Goal: Find specific page/section: Find specific page/section

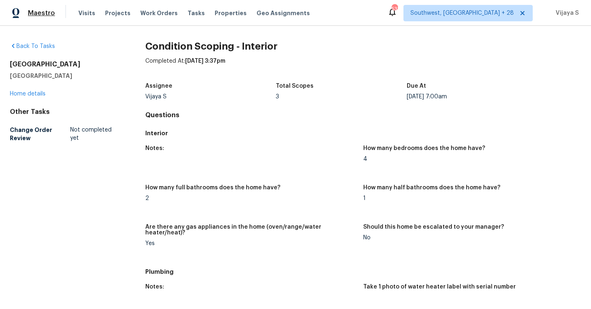
click at [44, 13] on span "Maestro" at bounding box center [41, 13] width 27 height 8
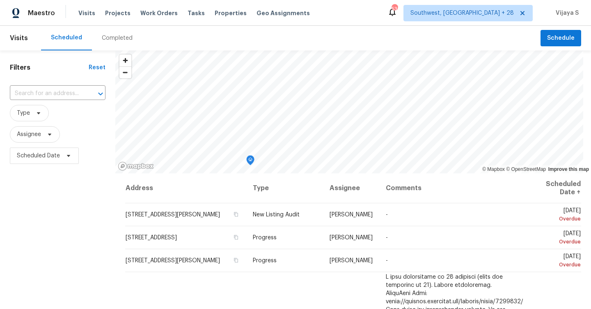
click at [123, 37] on div "Completed" at bounding box center [117, 38] width 31 height 8
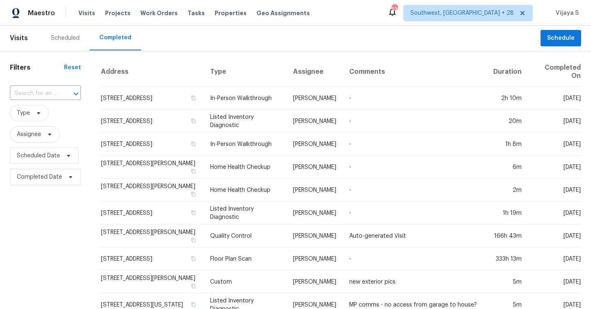
click at [71, 38] on div "Scheduled" at bounding box center [65, 38] width 29 height 8
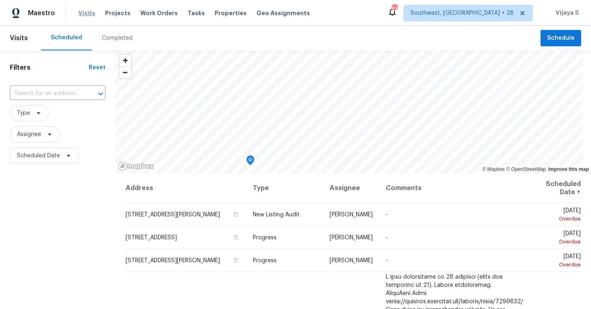
click at [84, 12] on span "Visits" at bounding box center [86, 13] width 17 height 8
click at [119, 13] on span "Projects" at bounding box center [117, 13] width 25 height 8
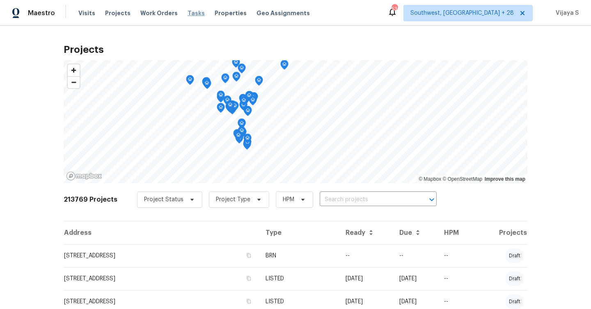
click at [190, 14] on span "Tasks" at bounding box center [195, 13] width 17 height 6
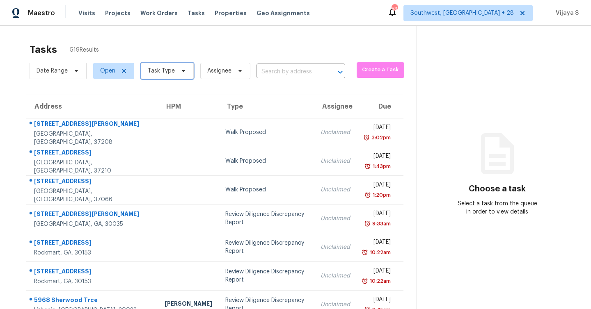
click at [181, 69] on icon at bounding box center [183, 71] width 7 height 7
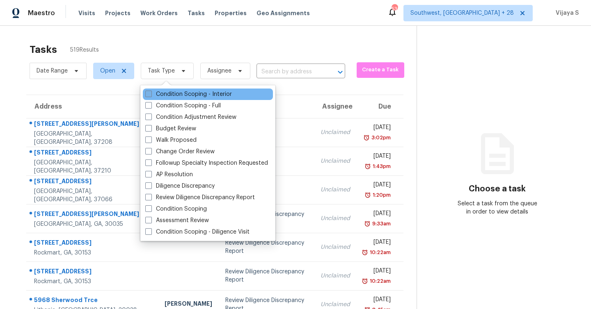
click at [148, 96] on span at bounding box center [148, 94] width 7 height 7
click at [148, 96] on input "Condition Scoping - Interior" at bounding box center [147, 92] width 5 height 5
checkbox input "true"
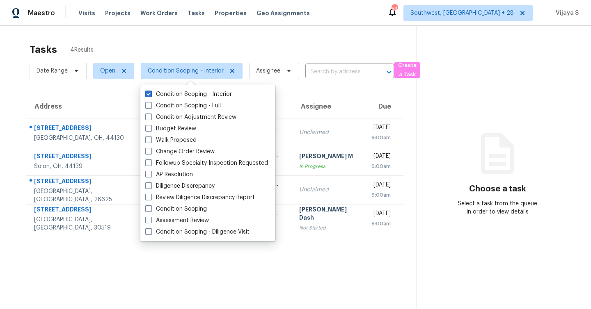
click at [208, 49] on div "Tasks 4 Results" at bounding box center [223, 49] width 387 height 21
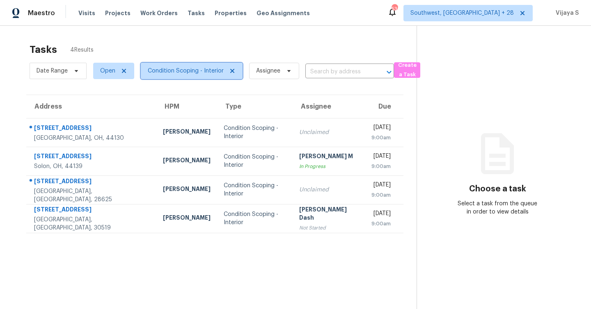
click at [193, 71] on span "Condition Scoping - Interior" at bounding box center [186, 71] width 76 height 8
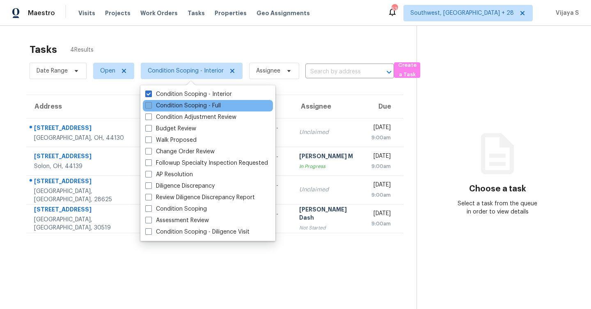
click at [150, 106] on span at bounding box center [148, 105] width 7 height 7
click at [150, 106] on input "Condition Scoping - Full" at bounding box center [147, 104] width 5 height 5
checkbox input "true"
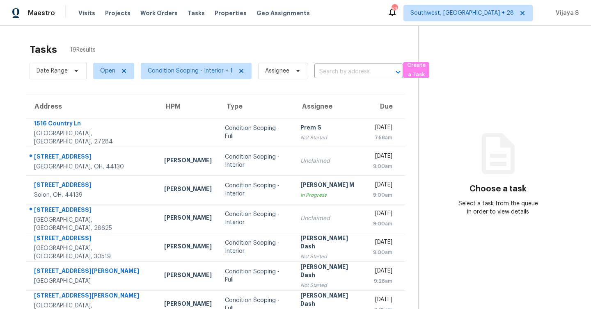
click at [232, 41] on div "Tasks 19 Results" at bounding box center [224, 49] width 388 height 21
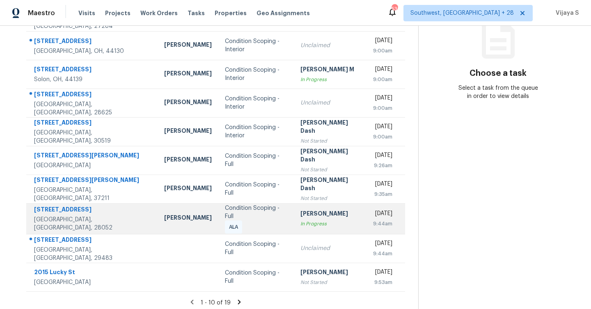
scroll to position [118, 0]
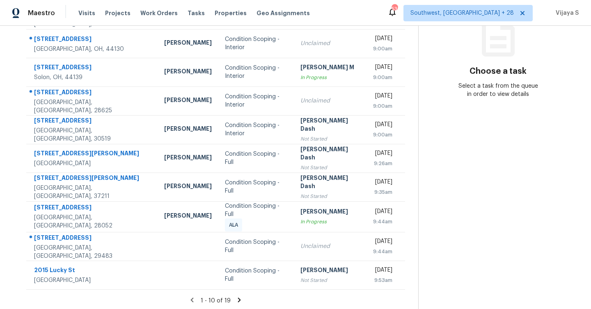
click at [238, 298] on icon at bounding box center [238, 300] width 3 height 5
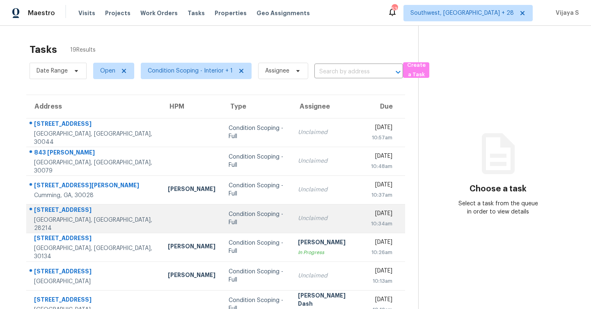
scroll to position [89, 0]
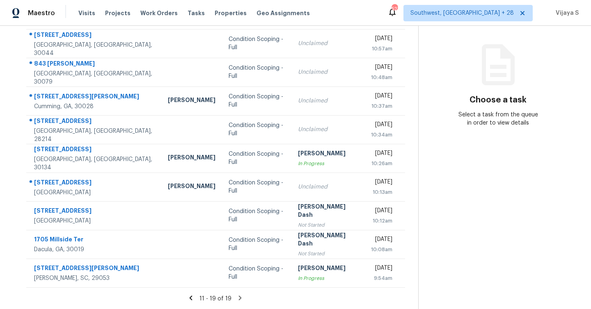
click at [191, 297] on icon at bounding box center [190, 298] width 3 height 5
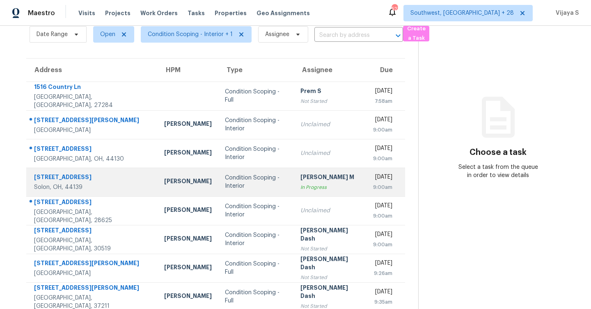
scroll to position [0, 0]
